Goal: Check status: Check status

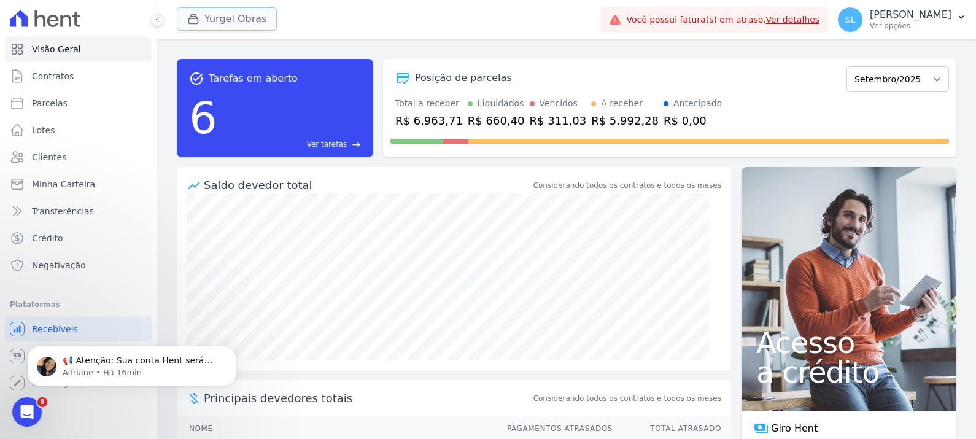
click at [229, 25] on button "Yurgel Obras" at bounding box center [227, 18] width 100 height 23
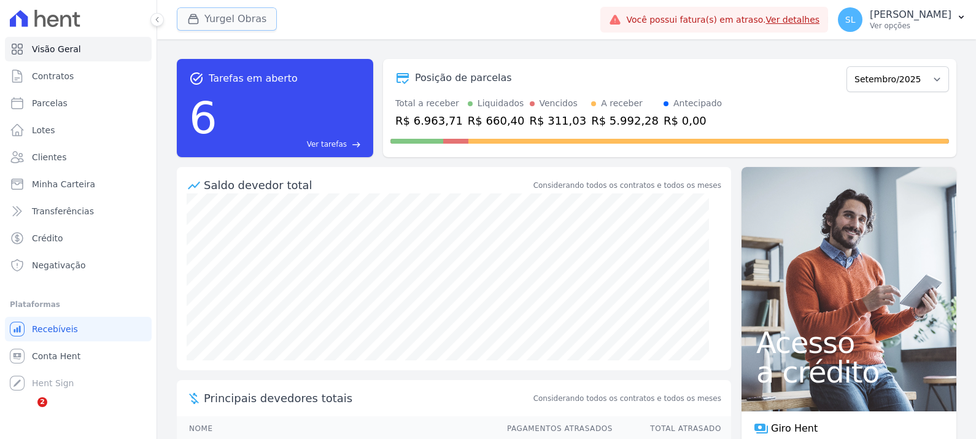
click at [250, 17] on button "Yurgel Obras" at bounding box center [227, 18] width 100 height 23
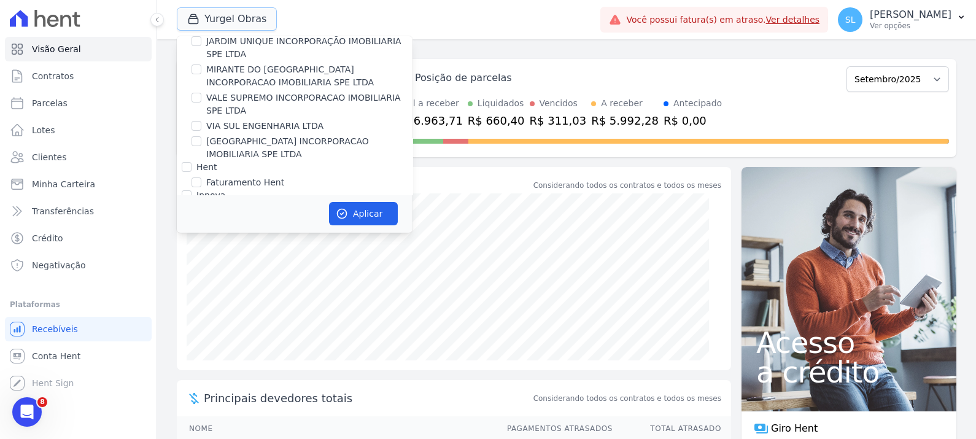
scroll to position [76, 0]
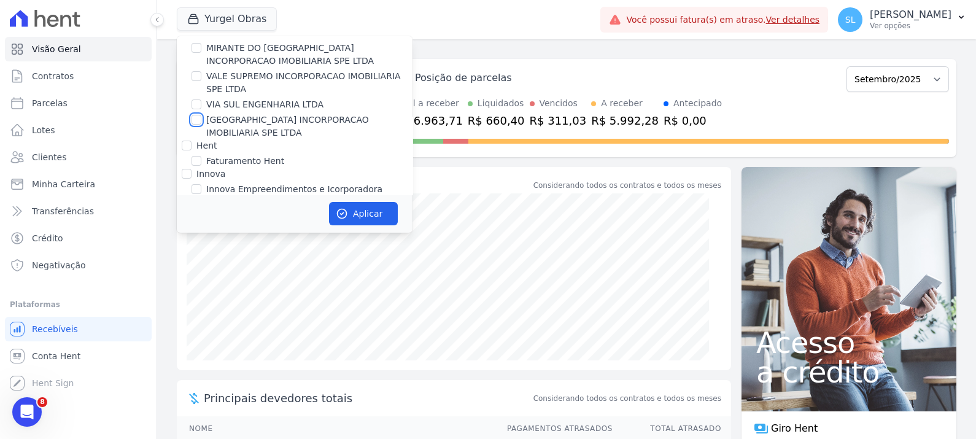
click at [198, 121] on input "[GEOGRAPHIC_DATA] INCORPORACAO IMOBILIARIA SPE LTDA" at bounding box center [196, 120] width 10 height 10
checkbox input "true"
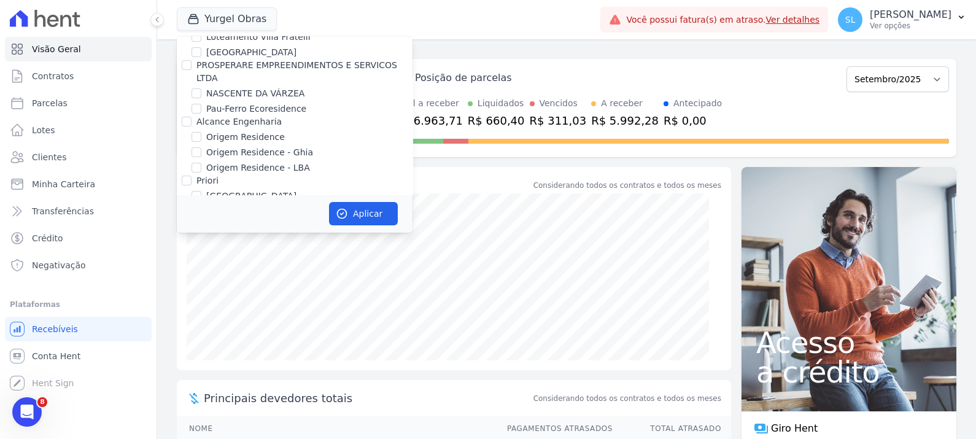
scroll to position [402, 0]
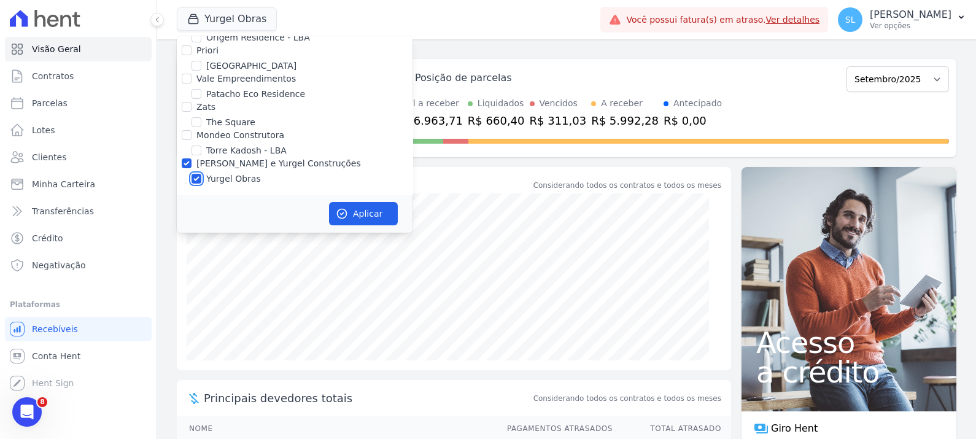
click at [195, 179] on input "Yurgel Obras" at bounding box center [196, 179] width 10 height 10
checkbox input "false"
click at [368, 223] on button "Aplicar" at bounding box center [363, 213] width 69 height 23
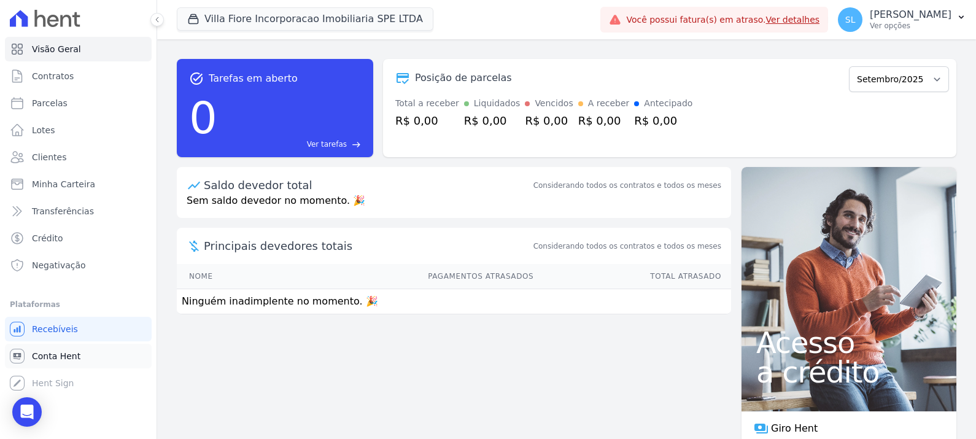
click at [83, 355] on link "Conta Hent" at bounding box center [78, 356] width 147 height 25
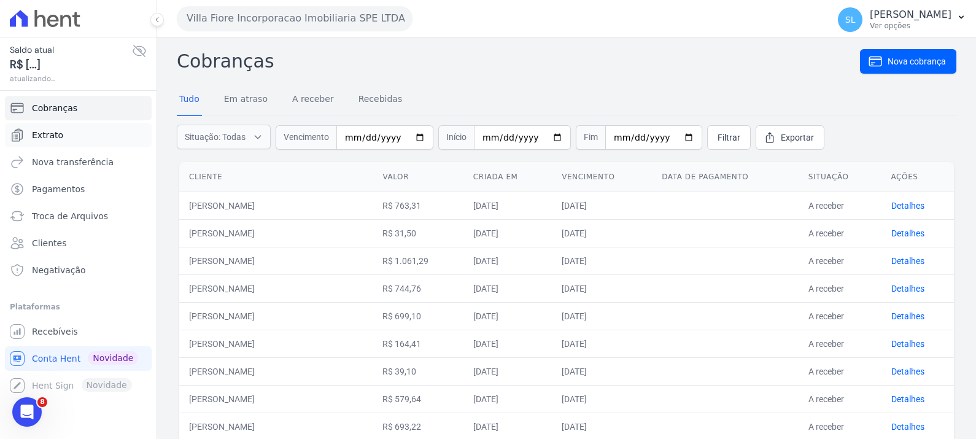
click at [86, 141] on link "Extrato" at bounding box center [78, 135] width 147 height 25
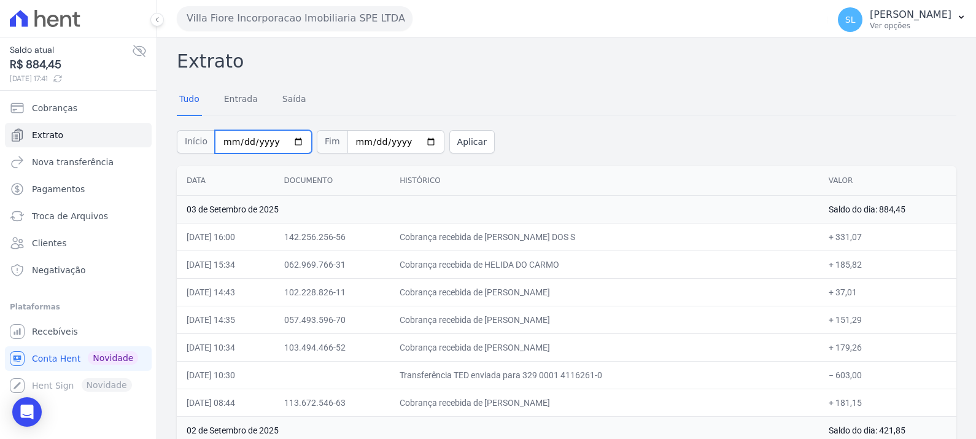
click at [295, 139] on input "[DATE]" at bounding box center [263, 141] width 97 height 23
type input "[DATE]"
click at [449, 137] on button "Aplicar" at bounding box center [471, 141] width 45 height 23
